Goal: Task Accomplishment & Management: Manage account settings

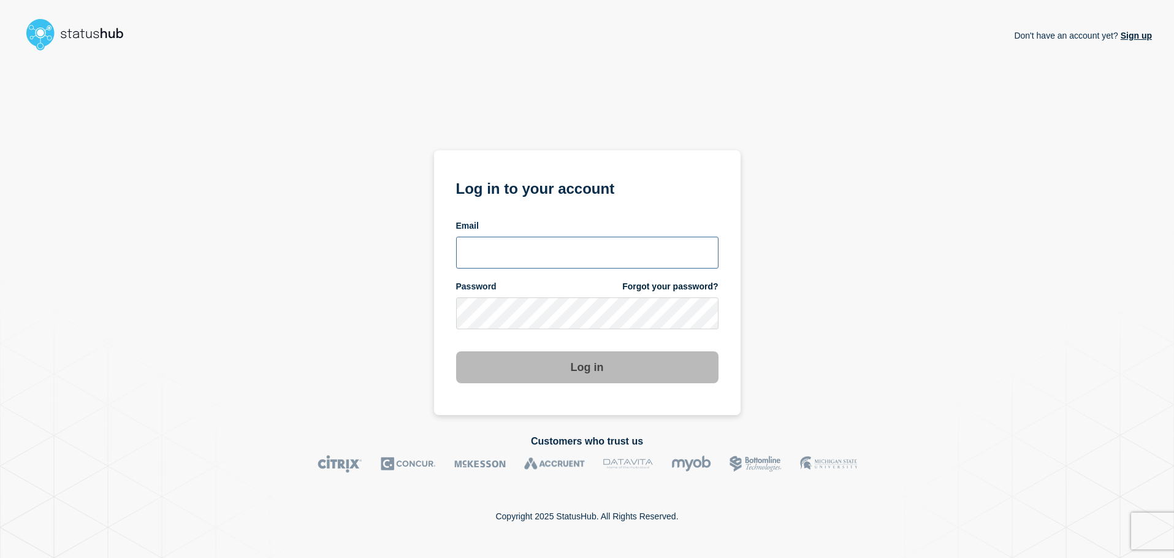
type input "jrmalon@clemson.edu"
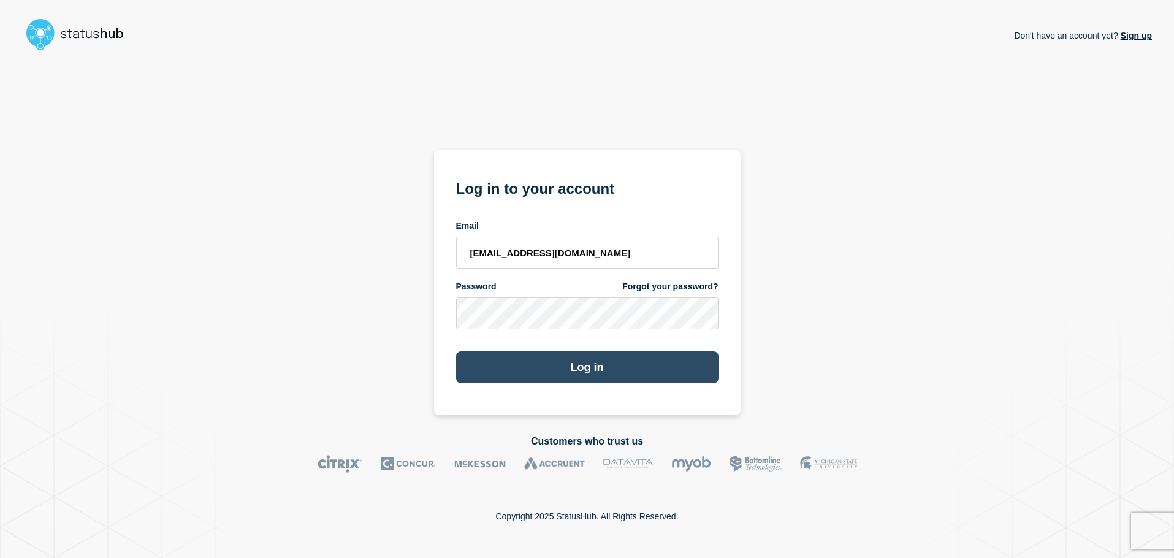
click at [585, 368] on button "Log in" at bounding box center [587, 367] width 262 height 32
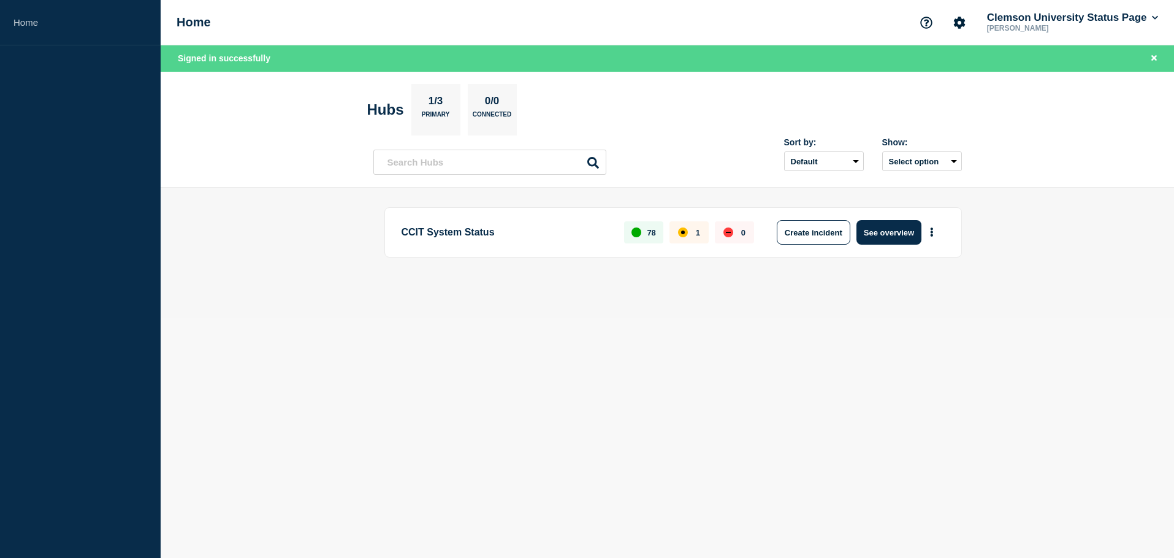
drag, startPoint x: 629, startPoint y: 301, endPoint x: 549, endPoint y: 273, distance: 85.1
click at [629, 301] on main "CCIT System Status 78 1 0 Create incident See overview" at bounding box center [667, 253] width 1013 height 131
click at [516, 237] on p "CCIT System Status" at bounding box center [505, 232] width 209 height 25
click at [876, 233] on button "See overview" at bounding box center [888, 232] width 65 height 25
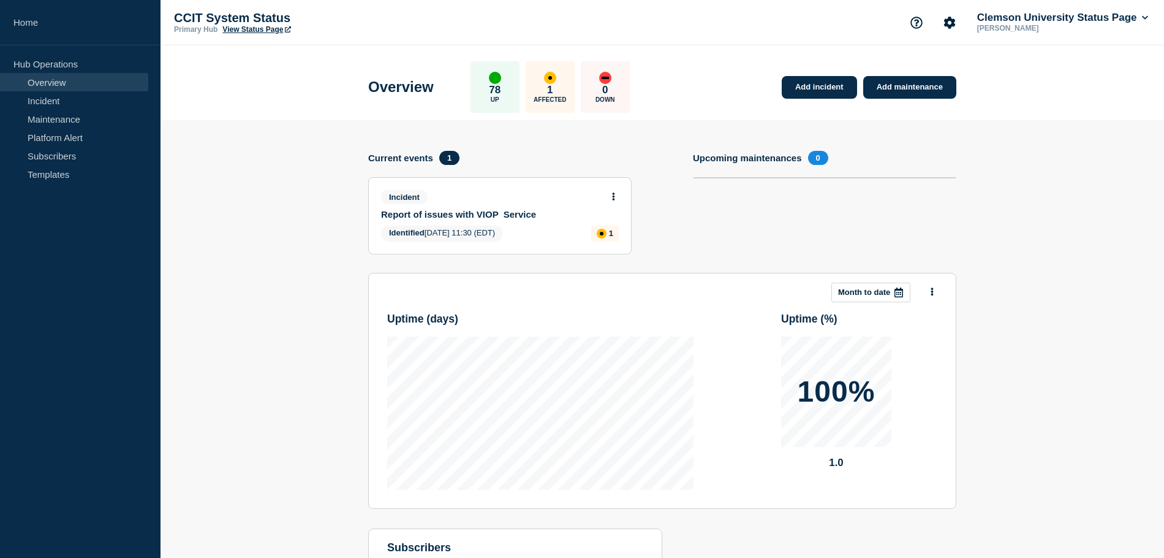
click at [1010, 237] on section "Add incident Add maintenance Current events 1 Incident Report of issues with VI…" at bounding box center [663, 384] width 1004 height 528
click at [167, 102] on header "Overview 78 Up 1 Affected 0 Down Add incident Add maintenance" at bounding box center [663, 82] width 1004 height 75
click at [947, 22] on icon "Account settings" at bounding box center [950, 23] width 12 height 12
click at [938, 70] on link "Team Members" at bounding box center [950, 72] width 63 height 10
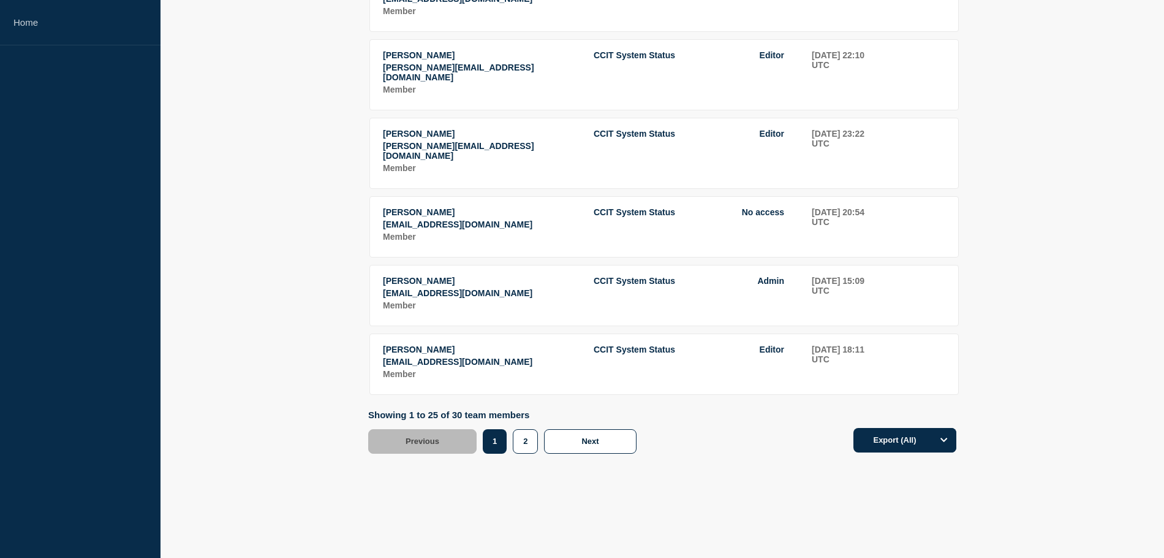
scroll to position [1593, 0]
click at [574, 395] on tr "Tim Moon tjmoon@clemson.edu Member CCIT System Status Editor 2025-07-21 18:11 U…" at bounding box center [665, 363] width 590 height 61
click at [522, 441] on button "2" at bounding box center [525, 441] width 25 height 25
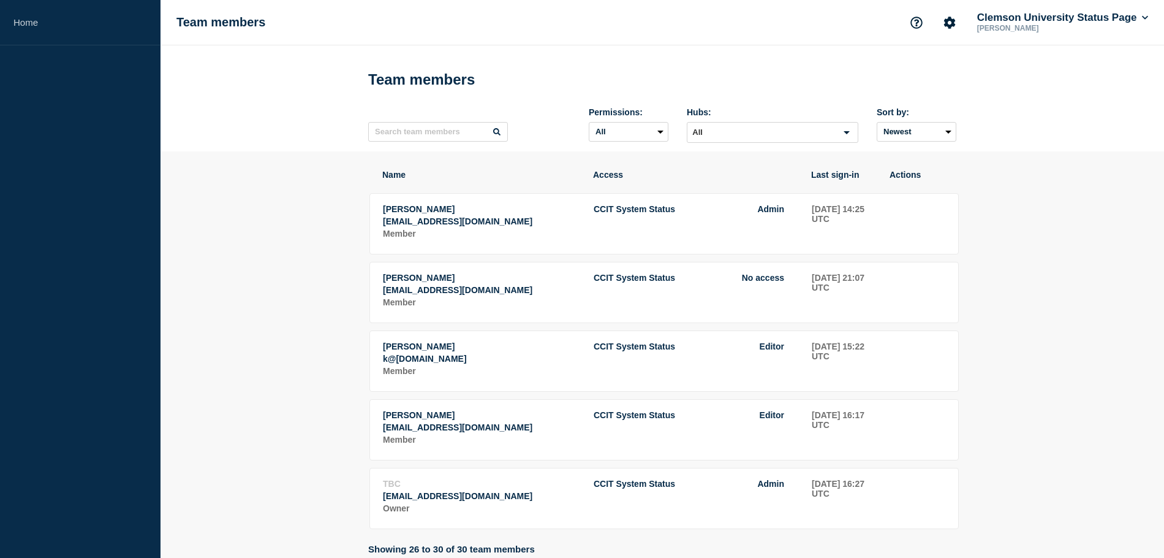
click at [334, 324] on section "Name Access Last sign-in Actions Michael Belanger mbelang@clemson.edu Member CC…" at bounding box center [663, 412] width 1004 height 522
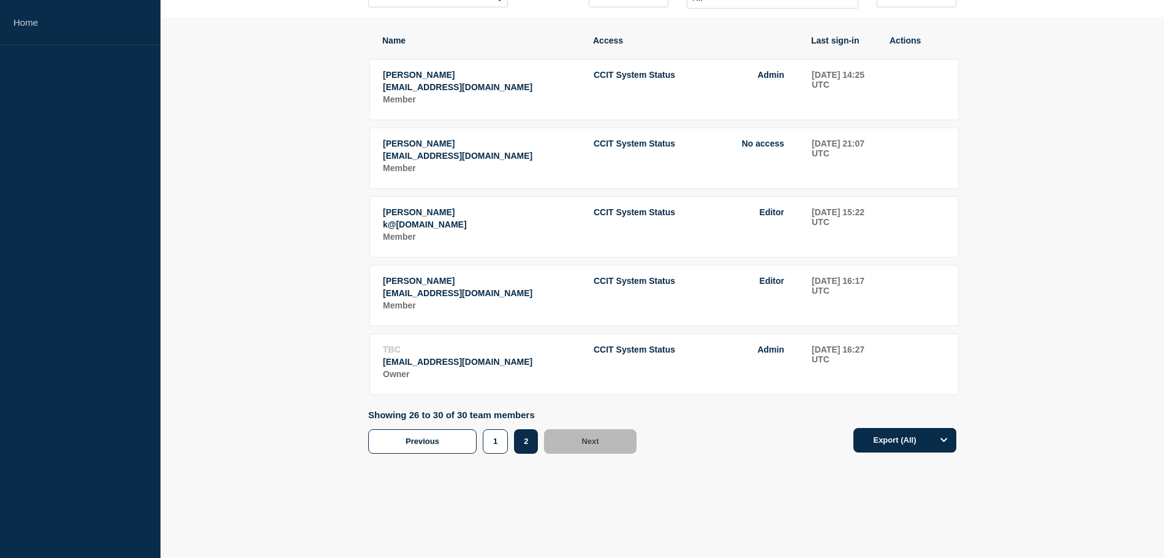
scroll to position [165, 0]
click at [506, 445] on button "1" at bounding box center [495, 441] width 25 height 25
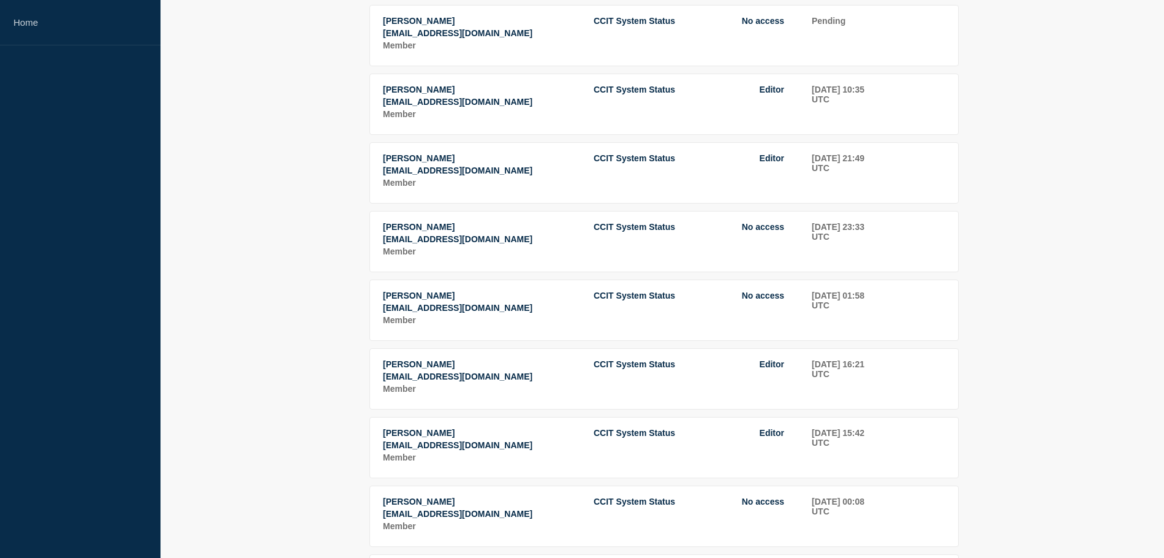
scroll to position [184, 0]
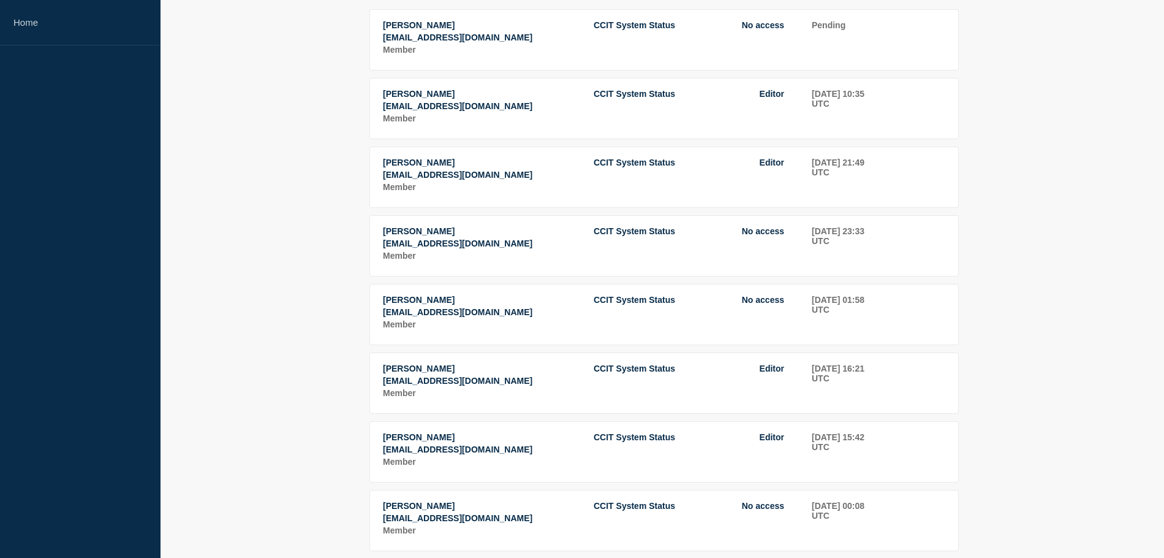
click at [394, 305] on span "Roger Duran" at bounding box center [419, 300] width 72 height 10
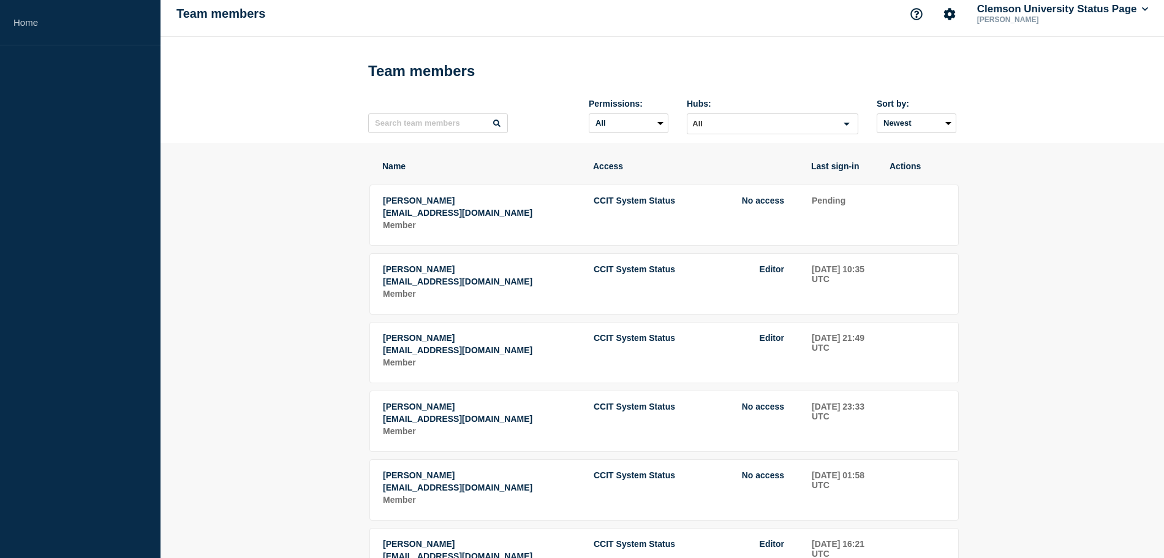
scroll to position [0, 0]
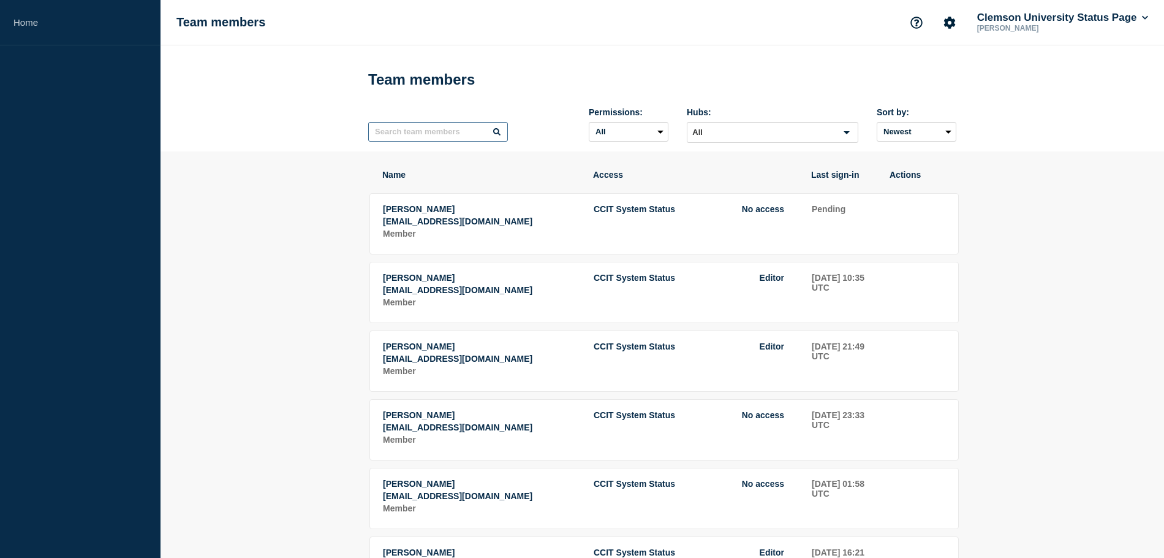
click at [463, 134] on input "text" at bounding box center [438, 132] width 140 height 20
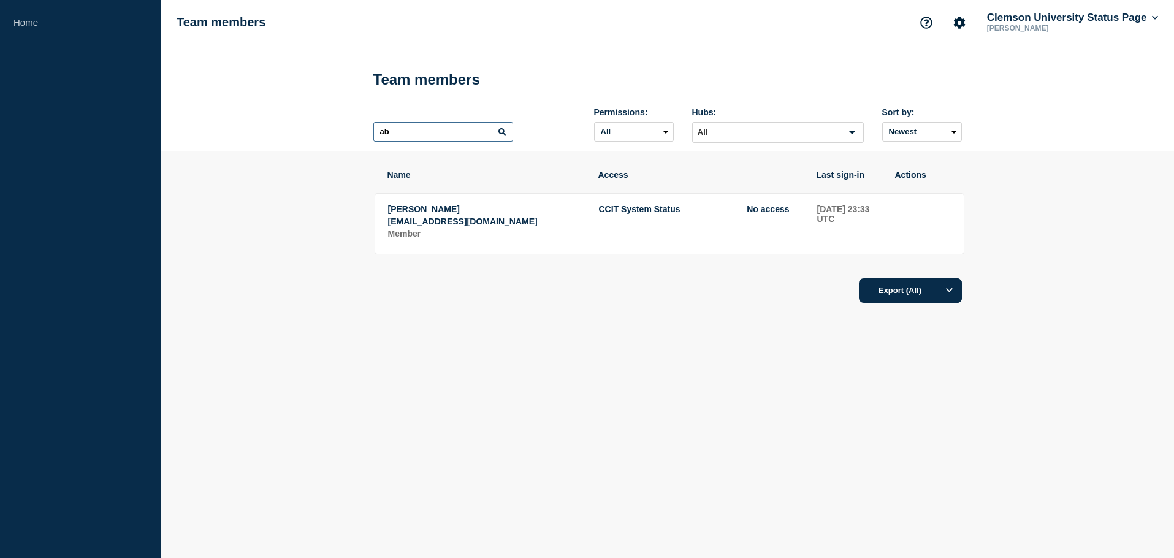
type input "a"
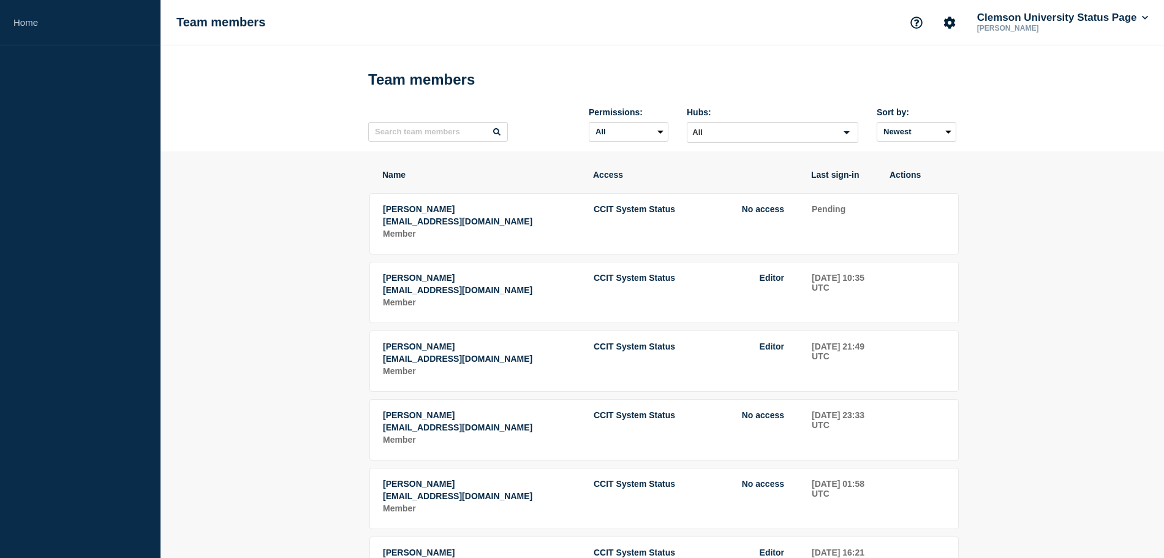
click at [427, 222] on p "sgangu@clemson.edu" at bounding box center [481, 221] width 197 height 10
click at [583, 233] on tr "Sushmitha Gangu sgangu@clemson.edu Member CCIT System Status No access Pending" at bounding box center [665, 223] width 590 height 61
click at [1010, 21] on button "Clemson University Status Page" at bounding box center [1063, 18] width 176 height 12
click at [1036, 116] on link "User settings" at bounding box center [1022, 117] width 54 height 10
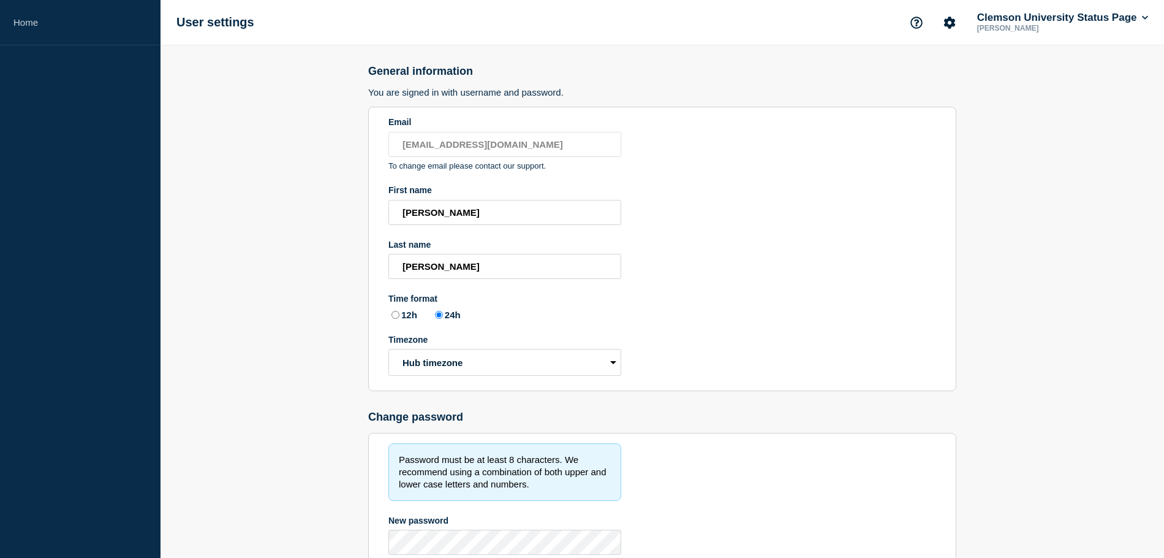
click at [970, 27] on div "Clemson University Status Page Ryan Malone" at bounding box center [1060, 23] width 181 height 22
click at [976, 26] on p "Ryan Malone" at bounding box center [1038, 28] width 127 height 9
click at [1000, 15] on button "Clemson University Status Page" at bounding box center [1063, 18] width 176 height 12
click at [1019, 129] on link "Security" at bounding box center [1011, 132] width 33 height 10
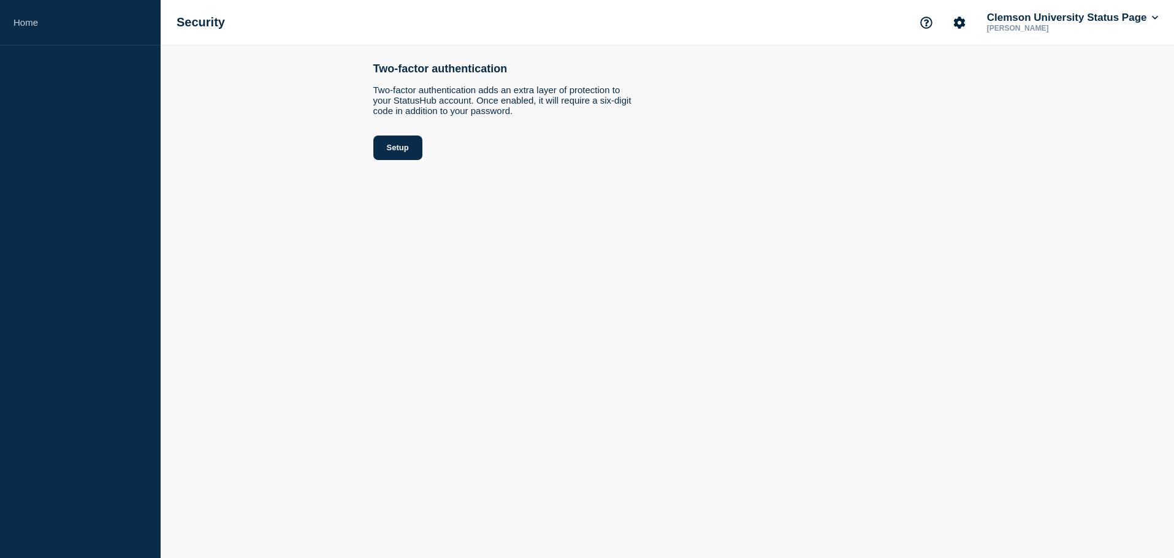
click at [1052, 27] on p "Ryan Malone" at bounding box center [1047, 28] width 127 height 9
click at [1047, 21] on button "Clemson University Status Page" at bounding box center [1072, 18] width 176 height 12
click at [883, 95] on section "Two-factor authentication Two-factor authentication adds an extra layer of prot…" at bounding box center [667, 89] width 588 height 53
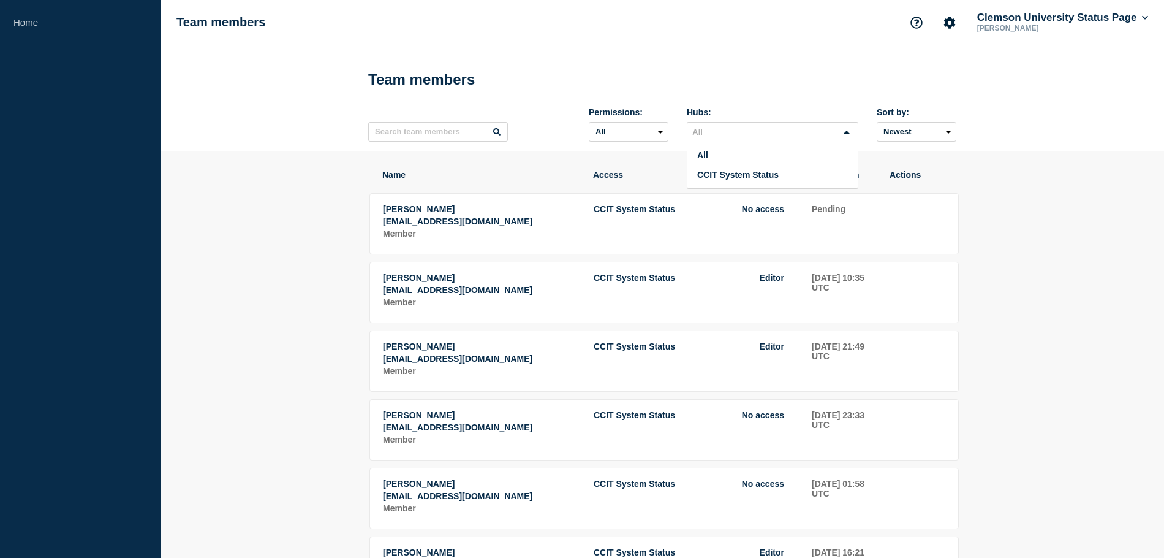
click at [838, 140] on div "Loading..." at bounding box center [848, 131] width 20 height 17
click at [781, 179] on li "CCIT System Status" at bounding box center [773, 175] width 170 height 20
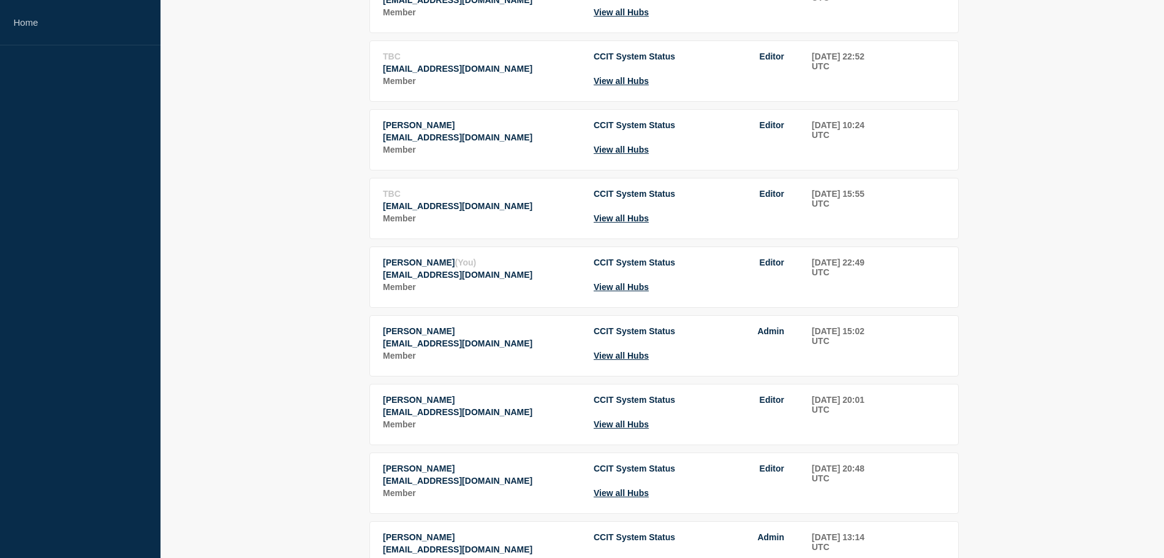
scroll to position [429, 0]
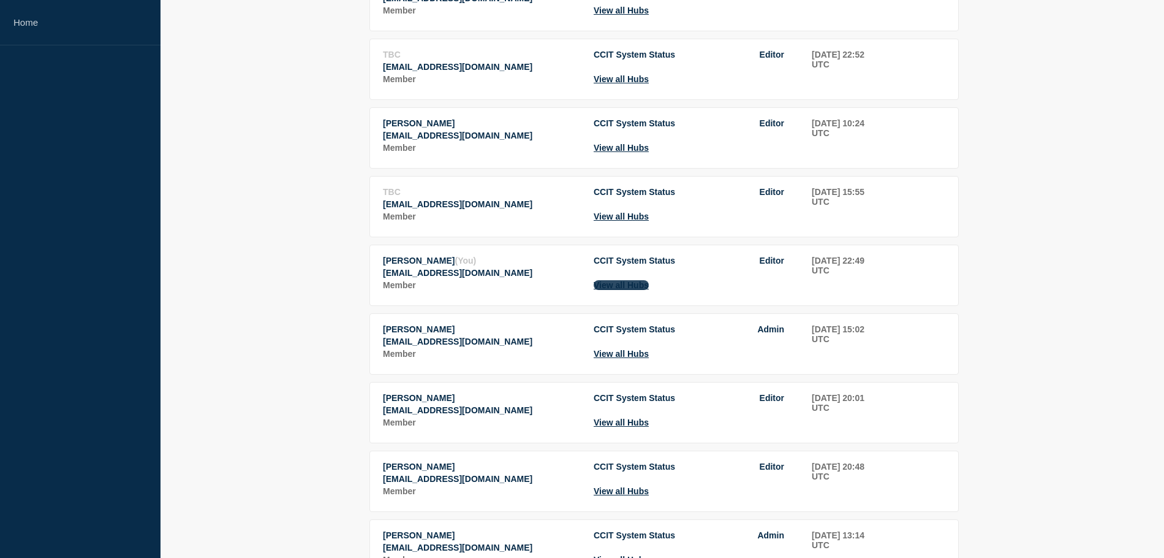
click at [597, 290] on button "View all Hubs" at bounding box center [621, 285] width 55 height 10
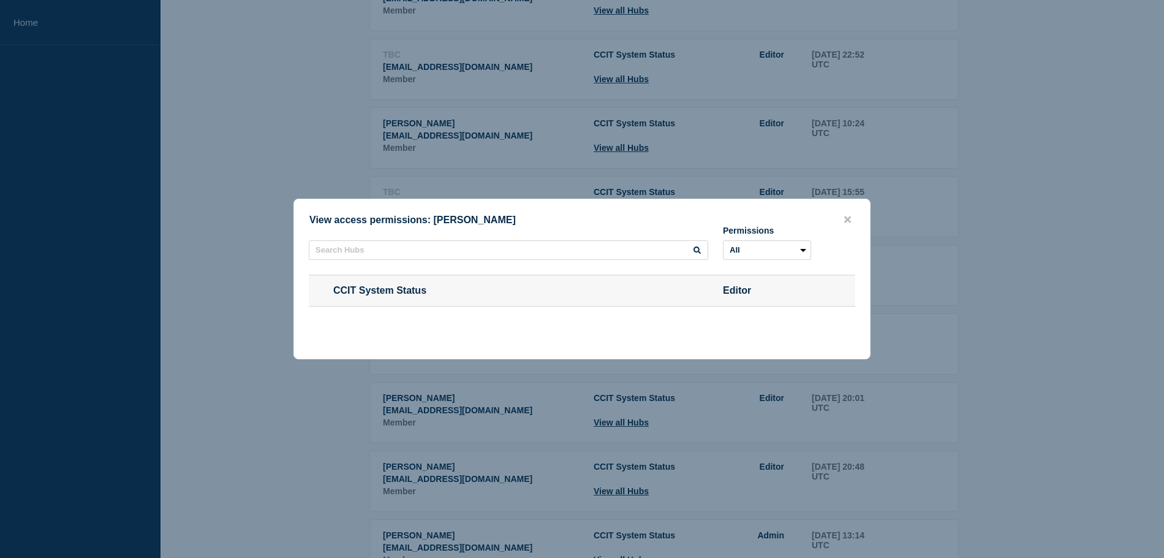
click at [479, 296] on span "CCIT System Status" at bounding box center [509, 290] width 400 height 11
click at [403, 292] on span "CCIT System Status" at bounding box center [509, 290] width 400 height 11
click at [765, 248] on select "All Editor" at bounding box center [767, 250] width 88 height 20
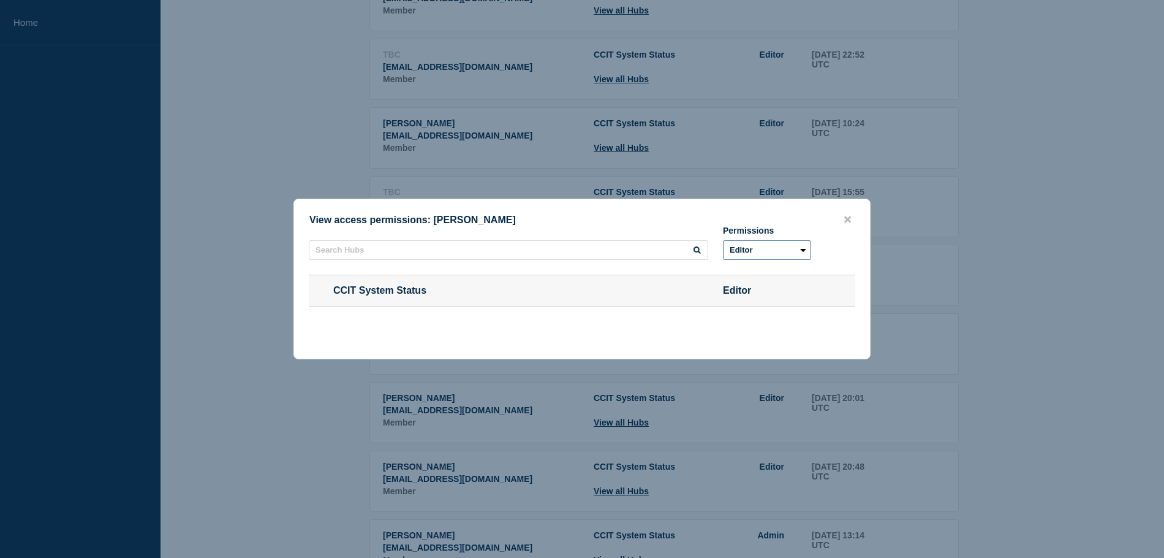
click at [723, 257] on select "All Editor" at bounding box center [767, 250] width 88 height 20
click at [753, 249] on select "All Editor" at bounding box center [767, 250] width 88 height 20
select select "undefined"
click at [723, 257] on select "All Editor" at bounding box center [767, 250] width 88 height 20
click at [396, 251] on input "text" at bounding box center [509, 250] width 400 height 20
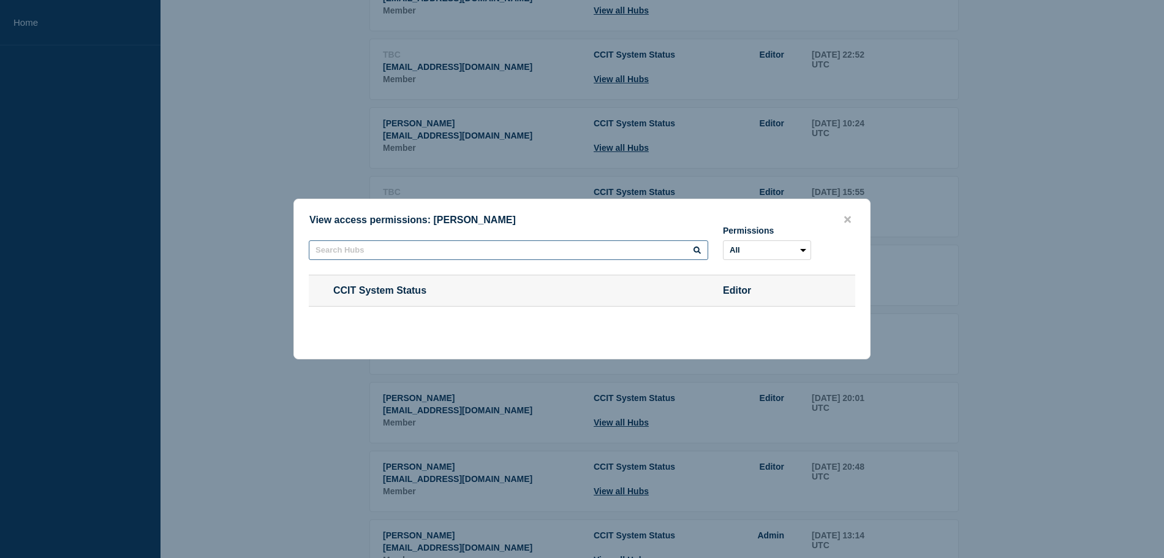
click at [396, 251] on input "text" at bounding box center [509, 250] width 400 height 20
click at [444, 292] on span "CCIT System Status" at bounding box center [509, 290] width 400 height 11
click at [848, 218] on icon "close button" at bounding box center [847, 219] width 7 height 7
